Goal: Find specific fact: Find specific fact

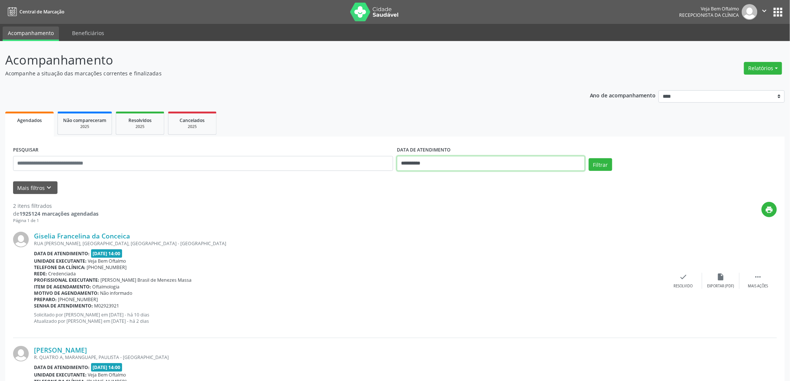
click at [434, 160] on input "**********" at bounding box center [491, 163] width 188 height 15
click at [485, 232] on span "19" at bounding box center [487, 232] width 15 height 15
type input "**********"
click at [485, 233] on span "19" at bounding box center [487, 232] width 15 height 15
click at [605, 162] on button "Filtrar" at bounding box center [601, 164] width 24 height 13
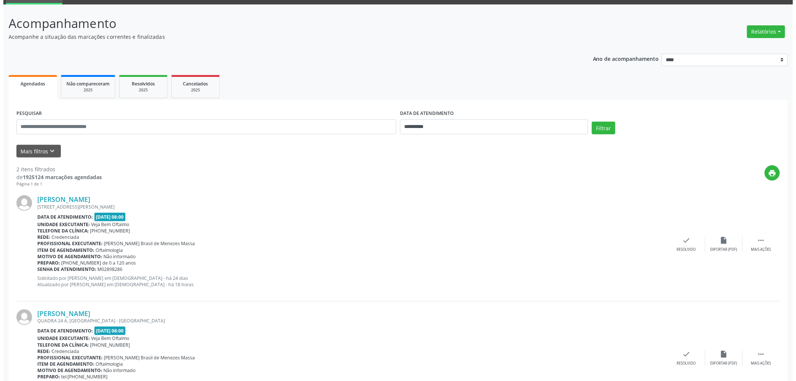
scroll to position [83, 0]
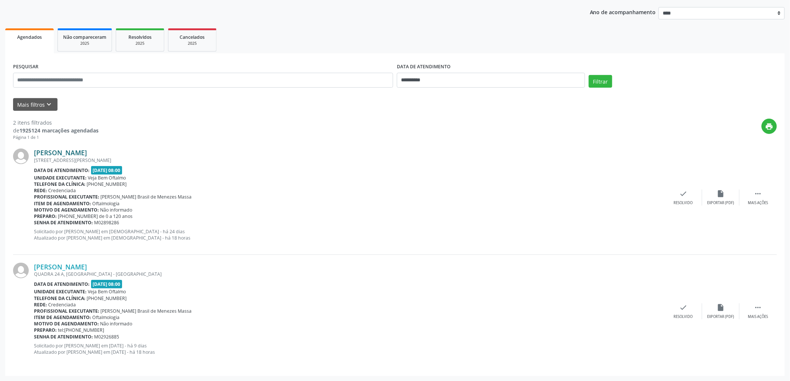
click at [87, 150] on link "[PERSON_NAME]" at bounding box center [60, 153] width 53 height 8
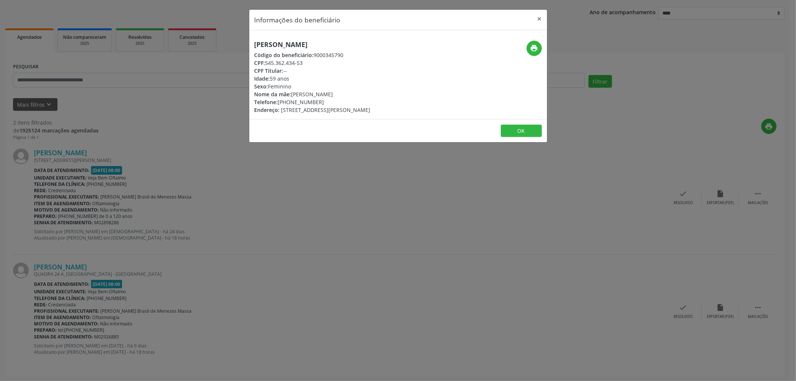
drag, startPoint x: 340, startPoint y: 45, endPoint x: 240, endPoint y: 44, distance: 100.0
click at [240, 44] on div "Informações do beneficiário × [PERSON_NAME] Código do beneficiário: 9000345790 …" at bounding box center [398, 190] width 796 height 381
copy h5 "[PERSON_NAME]"
drag, startPoint x: 293, startPoint y: 102, endPoint x: 325, endPoint y: 102, distance: 32.1
click at [325, 102] on div "Telefone: [PHONE_NUMBER]" at bounding box center [313, 102] width 116 height 8
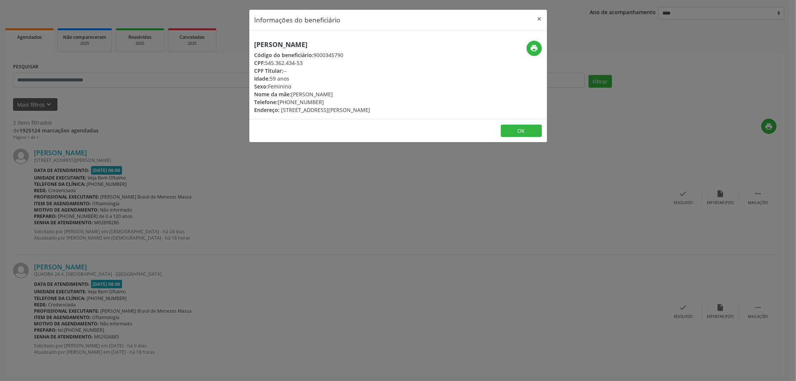
copy div "8895-3605"
click at [514, 137] on button "OK" at bounding box center [521, 131] width 41 height 13
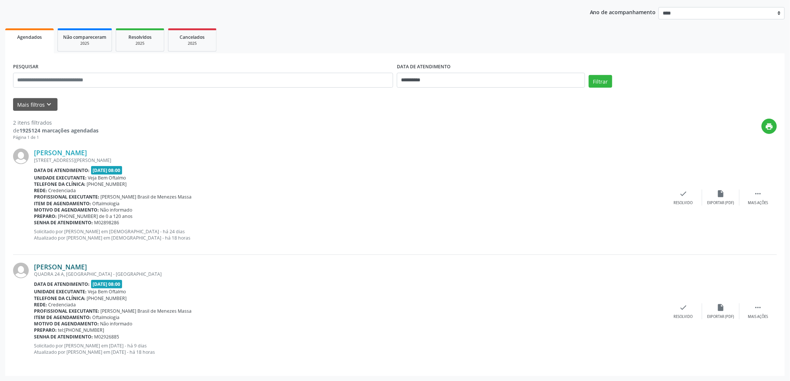
click at [87, 265] on link "[PERSON_NAME]" at bounding box center [60, 267] width 53 height 8
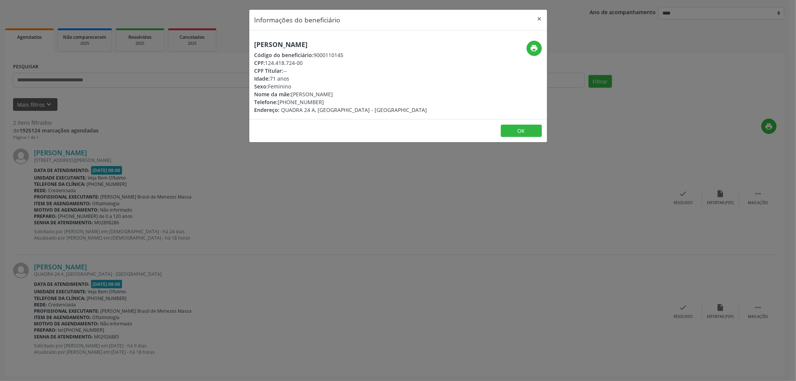
drag, startPoint x: 394, startPoint y: 44, endPoint x: 207, endPoint y: 44, distance: 187.0
click at [207, 44] on div "Informações do beneficiário × [PERSON_NAME] Código do beneficiário: 9000110145 …" at bounding box center [398, 190] width 796 height 381
copy h5 "[PERSON_NAME]"
